Goal: Find contact information: Find contact information

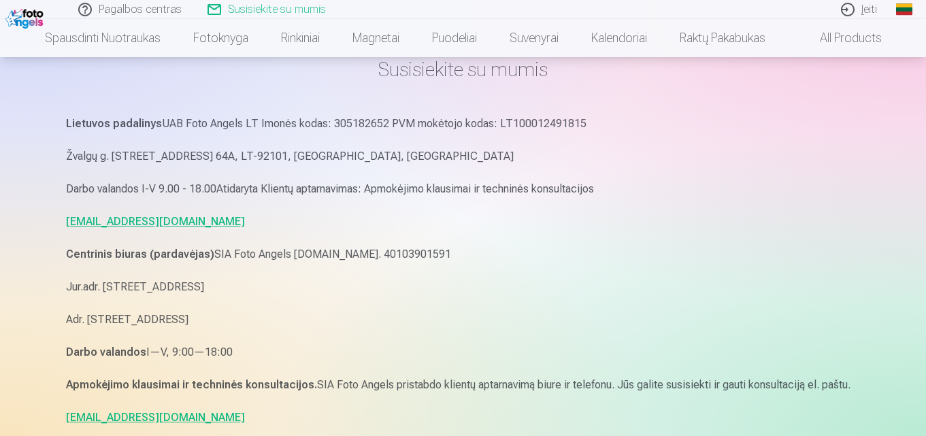
scroll to position [408, 0]
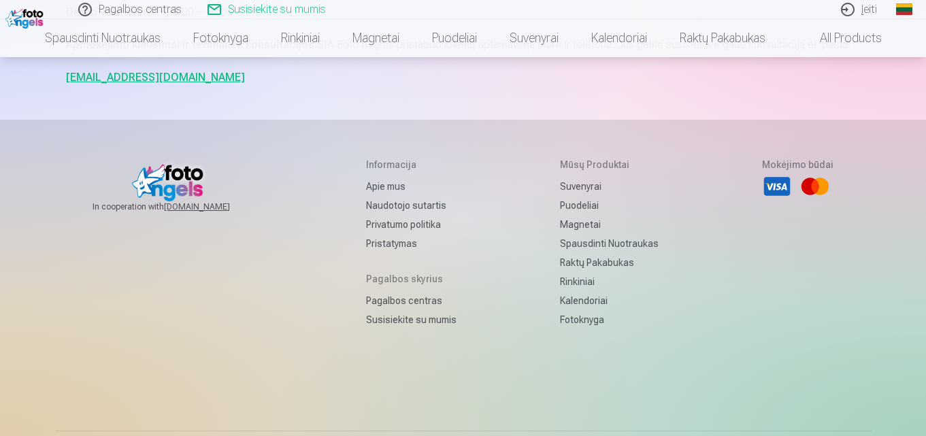
click at [421, 323] on link "Susisiekite su mumis" at bounding box center [411, 319] width 90 height 19
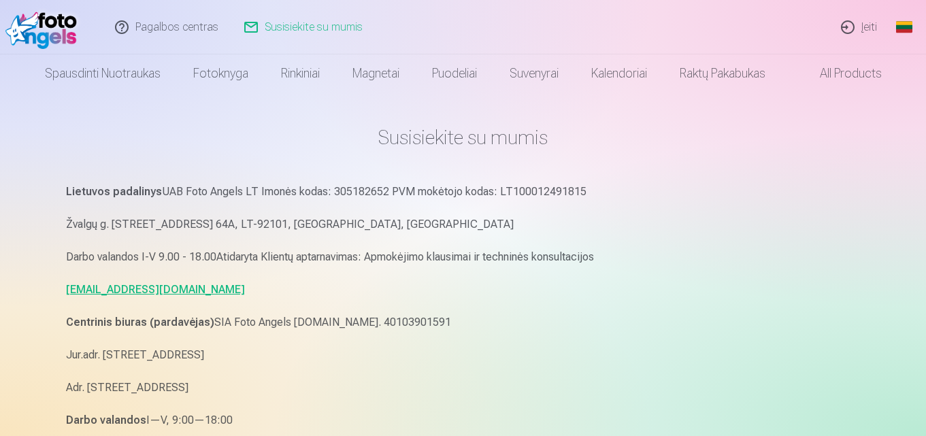
click at [156, 124] on main "Susisiekite su mumis Lietuvos padalinys UAB Foto Angels LT Imonės kodas: 305182…" at bounding box center [463, 310] width 795 height 435
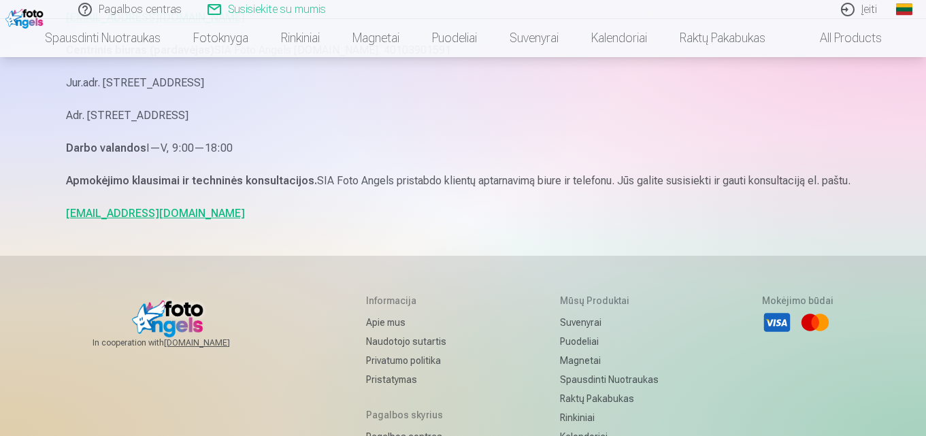
scroll to position [466, 0]
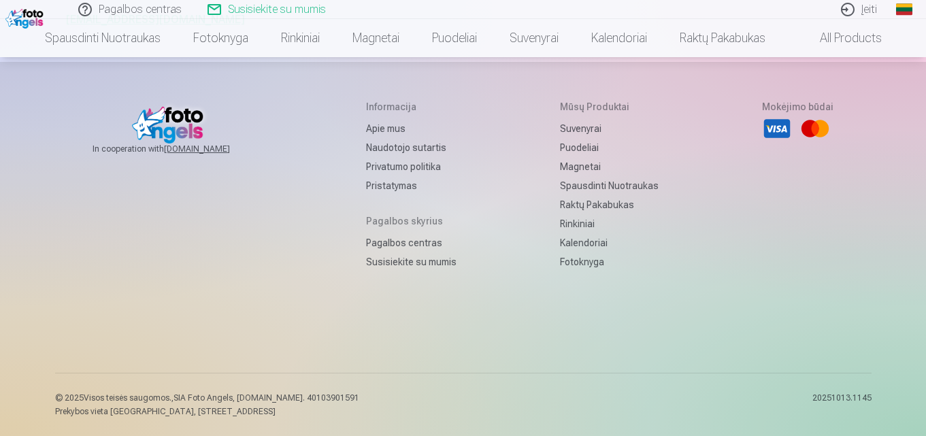
click at [373, 129] on link "Apie mus" at bounding box center [411, 128] width 90 height 19
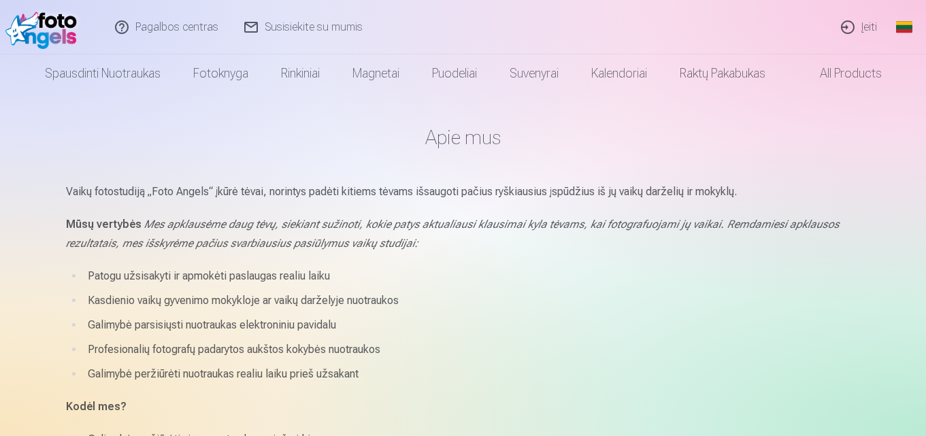
click at [586, 22] on div "Pagalbos centras Susisiekite su mumis Įeiti Global Lithuanian (lt) English (en)…" at bounding box center [463, 27] width 926 height 54
